Goal: Task Accomplishment & Management: Use online tool/utility

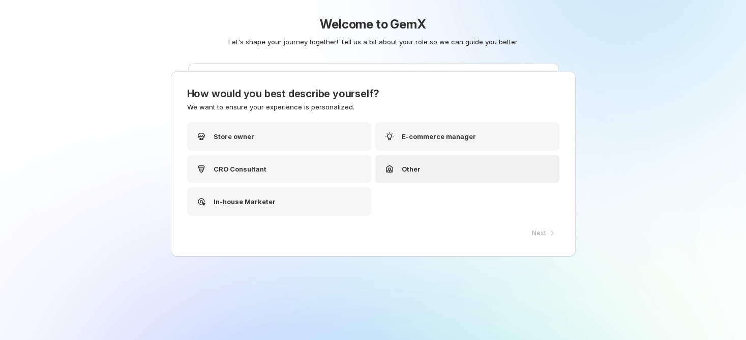
click at [381, 158] on div "Other" at bounding box center [467, 169] width 184 height 28
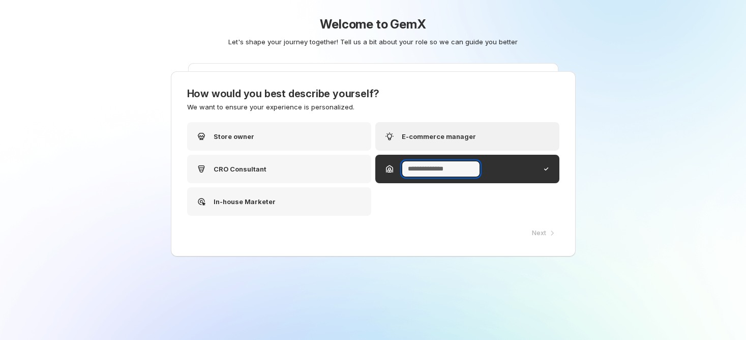
click at [426, 136] on p "E-commerce manager" at bounding box center [439, 136] width 74 height 10
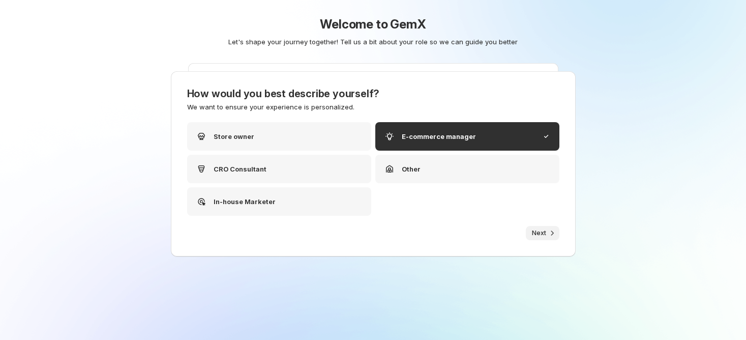
click at [532, 230] on span "Next" at bounding box center [539, 233] width 14 height 8
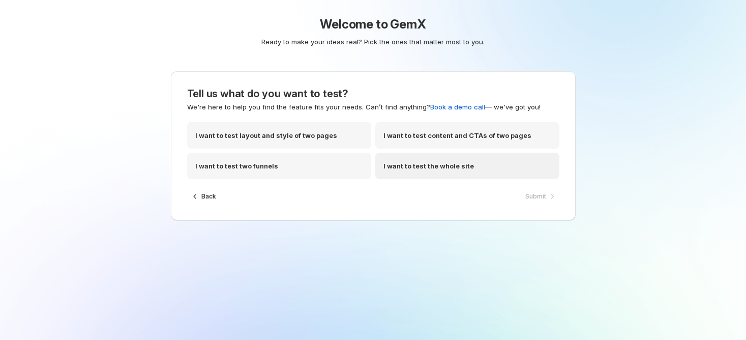
click at [414, 159] on div "I want to test the whole site" at bounding box center [467, 166] width 184 height 26
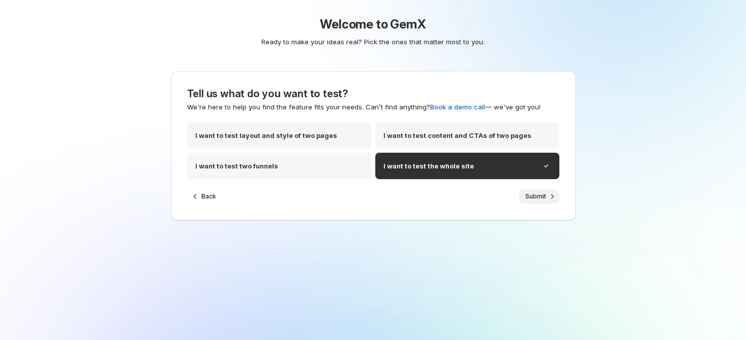
click at [525, 193] on span "Submit" at bounding box center [535, 196] width 21 height 8
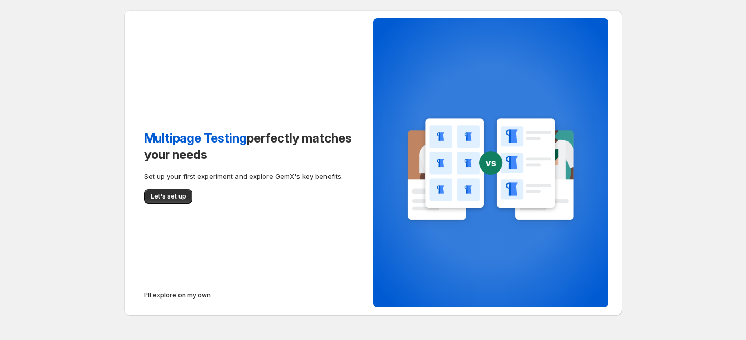
click at [644, 209] on div "Multipage Testing perfectly matches your needs Set up your first experiment and…" at bounding box center [373, 185] width 746 height 370
click at [163, 195] on span "Let's set up" at bounding box center [168, 196] width 36 height 8
click at [152, 195] on span "Let's set up" at bounding box center [168, 196] width 36 height 8
click at [652, 134] on div "Multipage Testing perfectly matches your needs Set up your first experiment and…" at bounding box center [373, 170] width 746 height 340
click at [171, 208] on div "Multipage Testing perfectly matches your needs Set up your first experiment and…" at bounding box center [248, 162] width 249 height 305
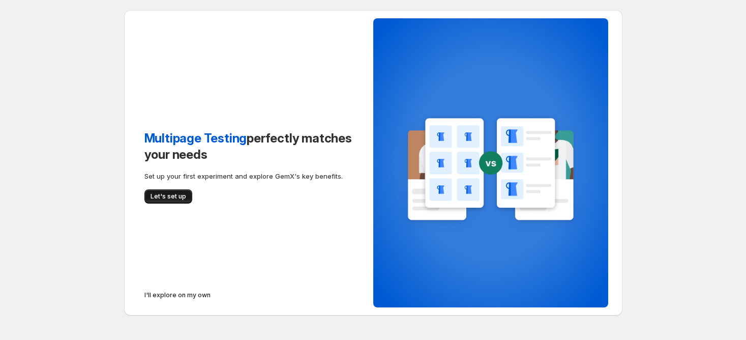
click at [168, 198] on span "Let's set up" at bounding box center [168, 196] width 36 height 8
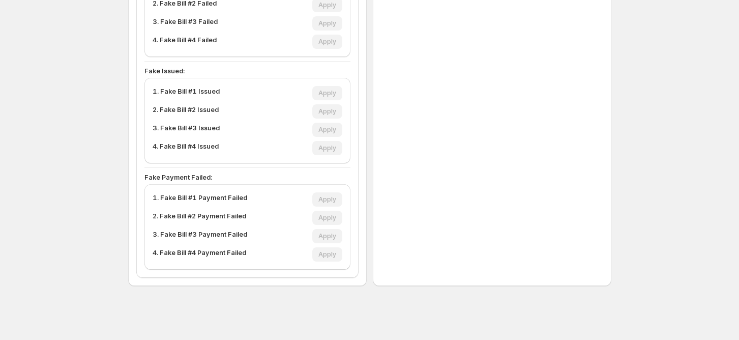
scroll to position [152, 0]
